Goal: Task Accomplishment & Management: Complete application form

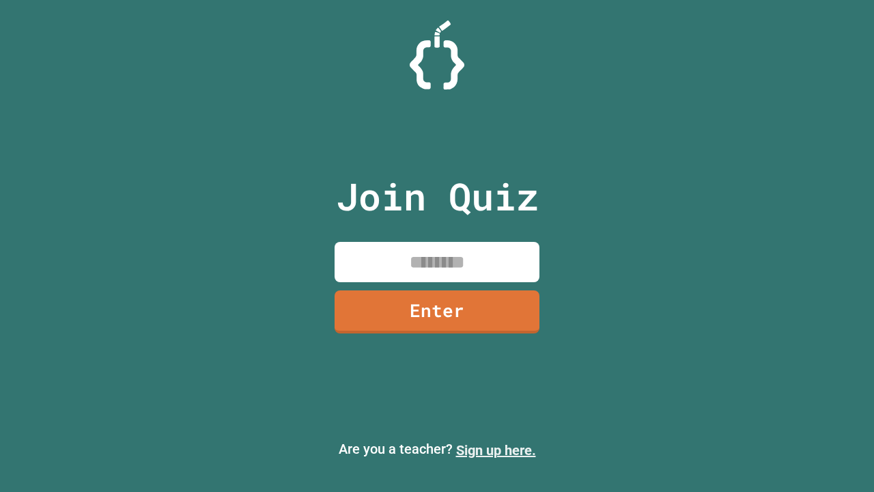
click at [496, 450] on link "Sign up here." at bounding box center [496, 450] width 80 height 16
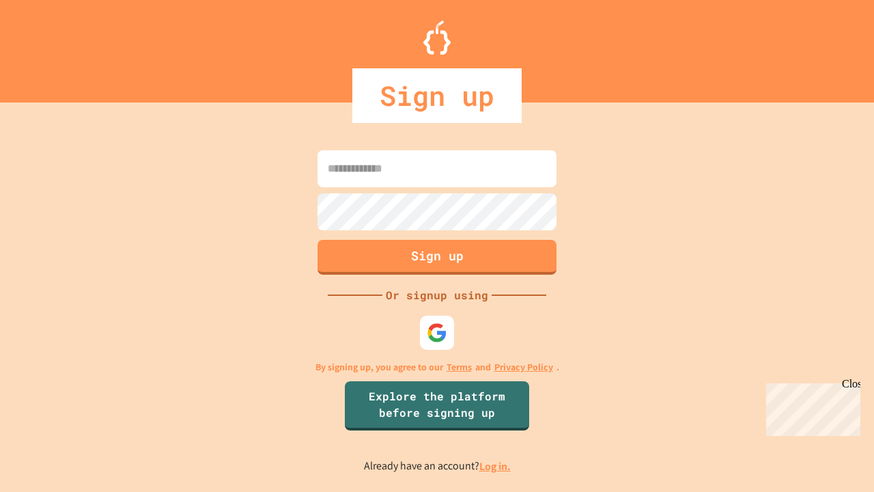
click at [496, 466] on link "Log in." at bounding box center [494, 466] width 31 height 14
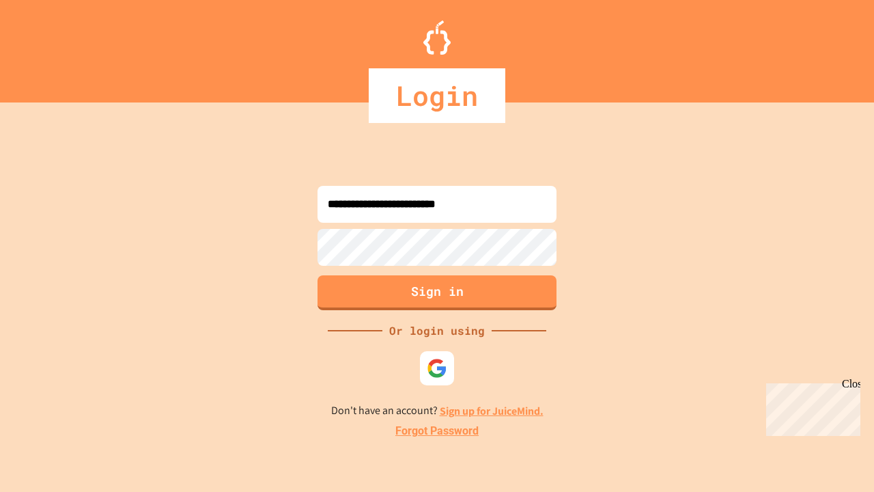
type input "**********"
